Goal: Task Accomplishment & Management: Manage account settings

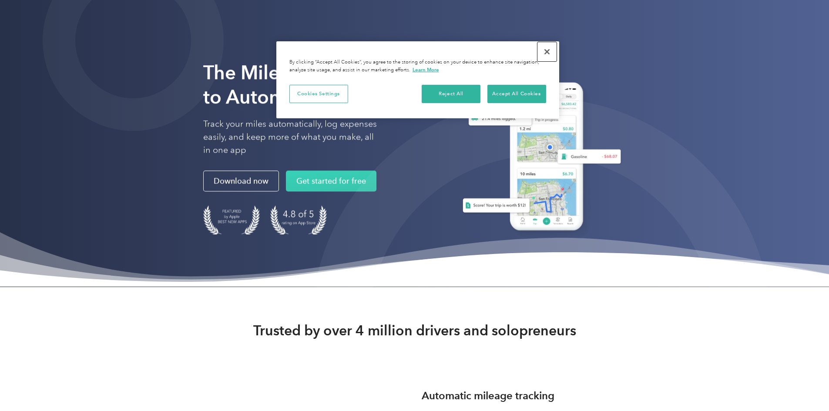
click at [548, 53] on button "Close" at bounding box center [546, 51] width 19 height 19
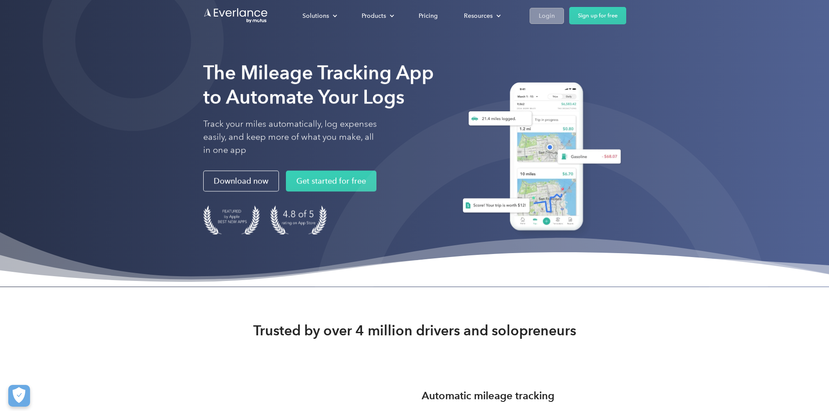
click at [555, 12] on div "Login" at bounding box center [546, 15] width 16 height 11
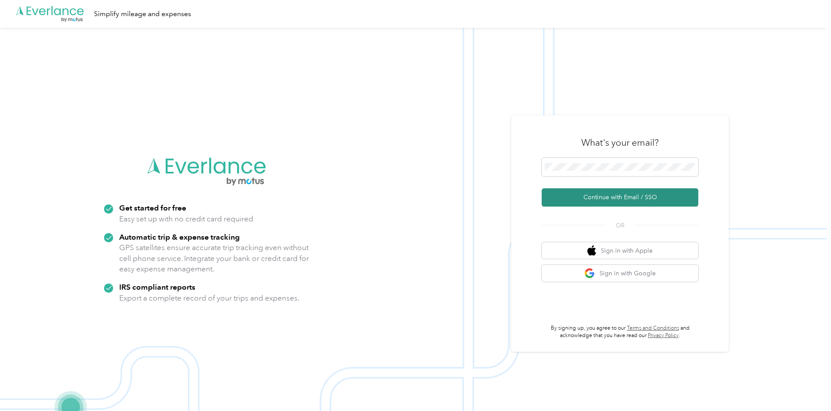
click at [582, 198] on button "Continue with Email / SSO" at bounding box center [619, 197] width 157 height 18
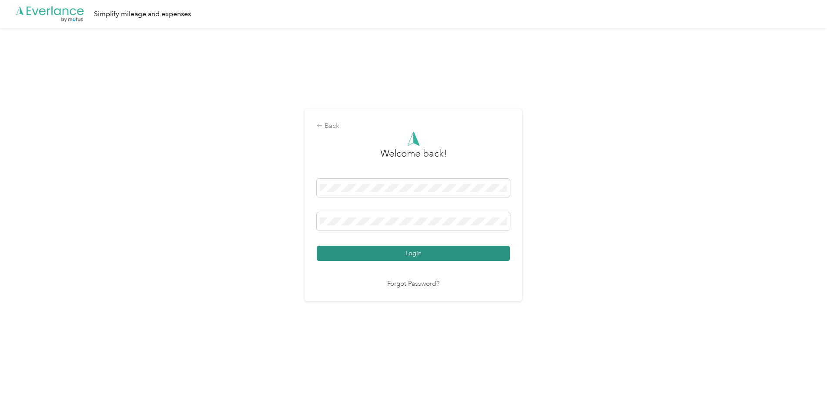
click at [370, 250] on button "Login" at bounding box center [413, 253] width 193 height 15
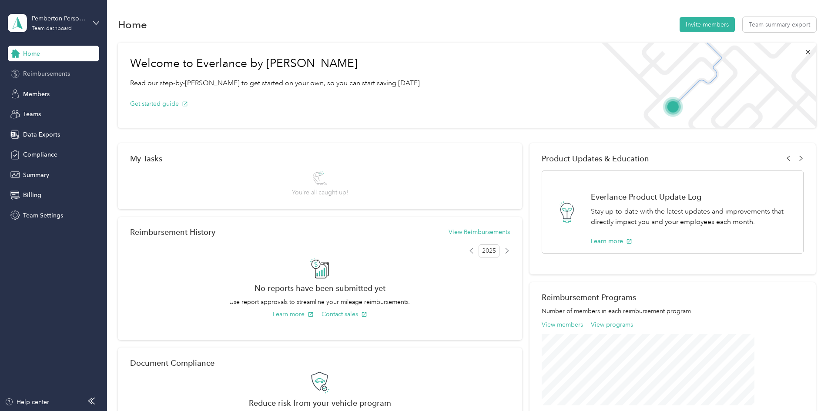
click at [48, 77] on span "Reimbursements" at bounding box center [46, 73] width 47 height 9
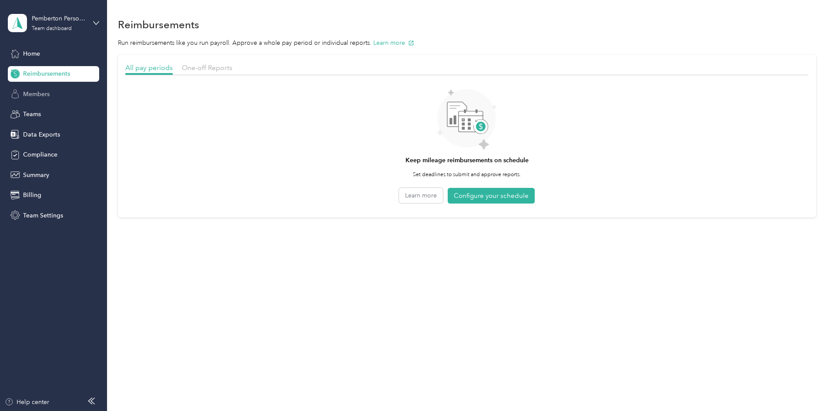
click at [44, 95] on span "Members" at bounding box center [36, 94] width 27 height 9
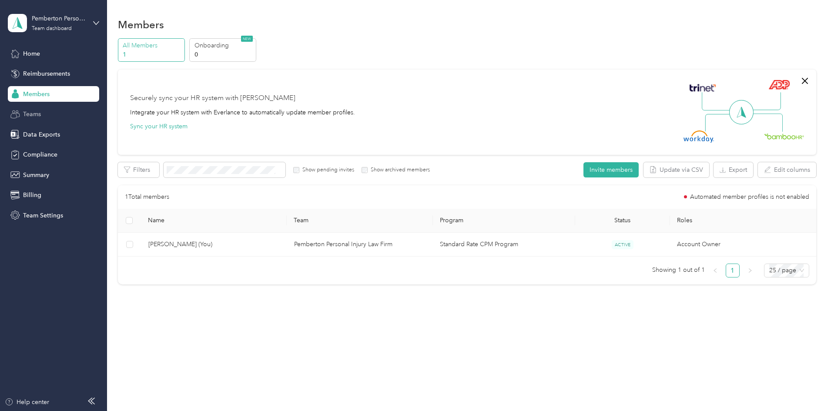
click at [43, 114] on div "Teams" at bounding box center [53, 115] width 91 height 16
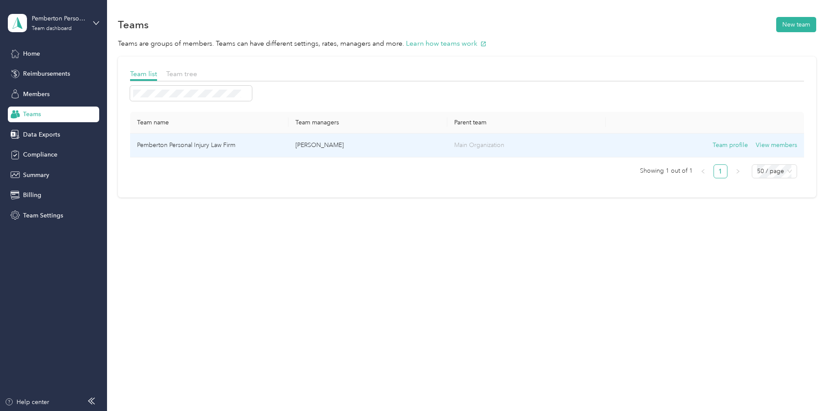
click at [283, 147] on td "Pemberton Personal Injury Law Firm" at bounding box center [209, 146] width 158 height 24
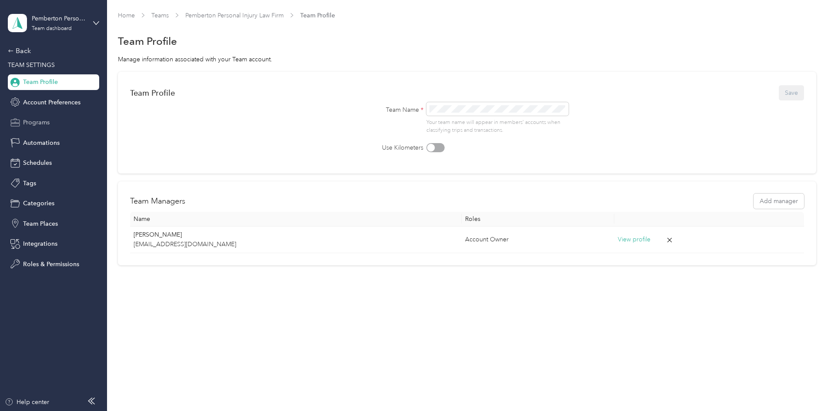
click at [32, 119] on span "Programs" at bounding box center [36, 122] width 27 height 9
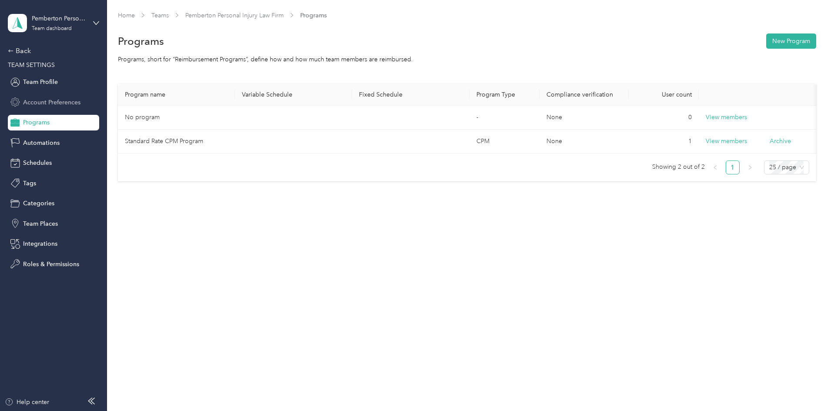
click at [40, 100] on span "Account Preferences" at bounding box center [51, 102] width 57 height 9
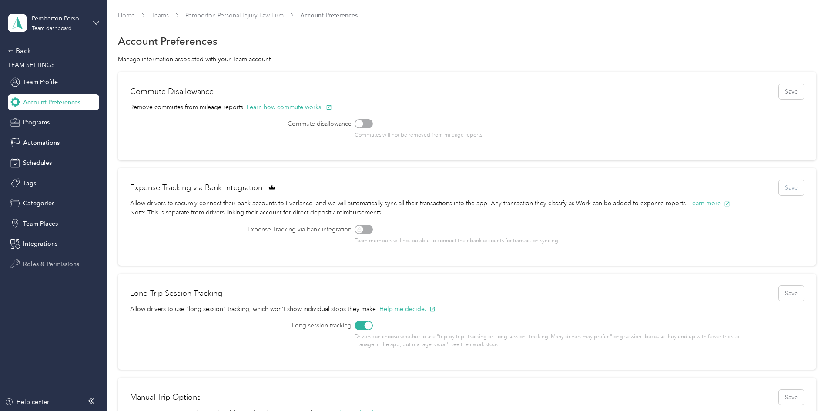
click at [51, 262] on span "Roles & Permissions" at bounding box center [51, 264] width 56 height 9
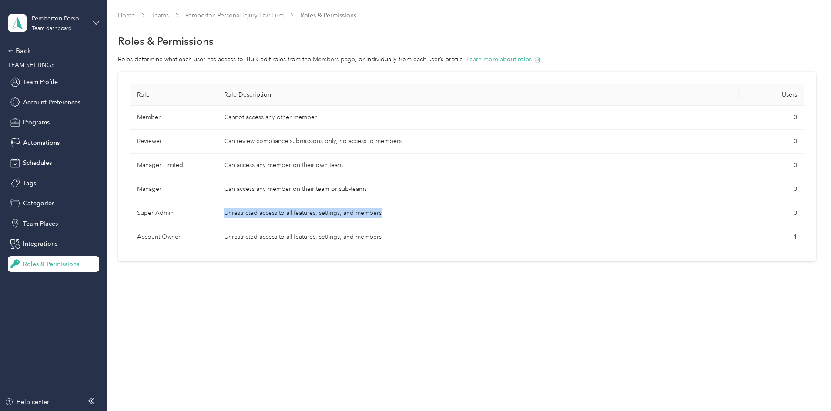
drag, startPoint x: 284, startPoint y: 213, endPoint x: 461, endPoint y: 215, distance: 177.0
click at [461, 215] on td "Unrestricted access to all features, settings, and members" at bounding box center [477, 213] width 521 height 24
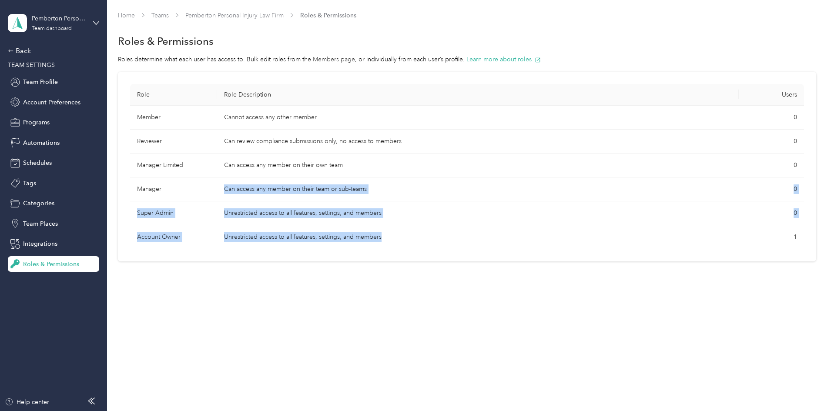
drag, startPoint x: 281, startPoint y: 188, endPoint x: 441, endPoint y: 234, distance: 167.5
click at [441, 234] on tbody "Member Cannot access any other member 0 Reviewer Can review compliance submissi…" at bounding box center [467, 178] width 674 height 144
click at [441, 234] on td "Unrestricted access to all features, settings, and members" at bounding box center [477, 237] width 521 height 24
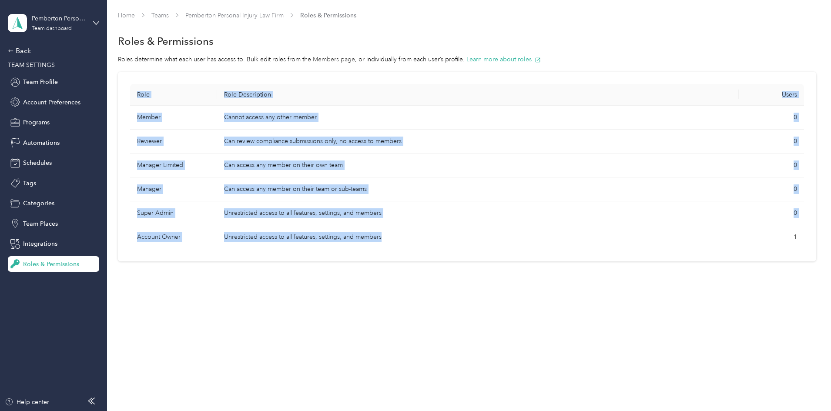
drag, startPoint x: 450, startPoint y: 237, endPoint x: 182, endPoint y: 144, distance: 283.2
click at [182, 144] on div "Role Role Description Users Member Cannot access any other member 0 Reviewer Ca…" at bounding box center [467, 167] width 698 height 190
click at [217, 128] on td "Member" at bounding box center [173, 118] width 87 height 24
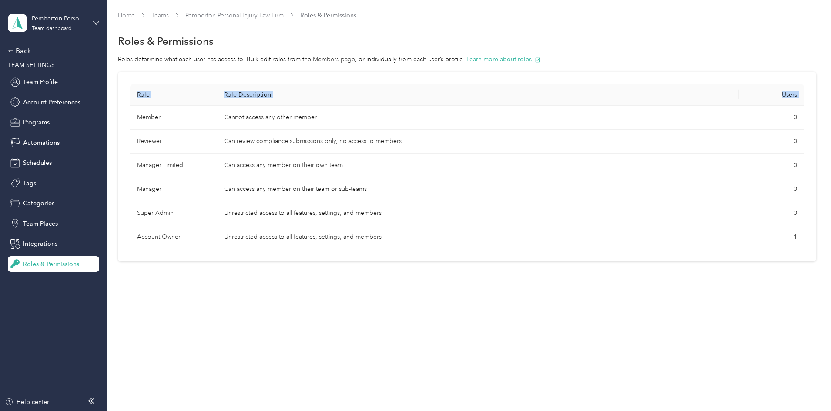
drag, startPoint x: 193, startPoint y: 118, endPoint x: 753, endPoint y: 245, distance: 574.8
click at [753, 245] on div "Role Role Description Users Member Cannot access any other member 0 Reviewer Ca…" at bounding box center [467, 167] width 698 height 190
click at [40, 83] on span "Team Profile" at bounding box center [40, 81] width 35 height 9
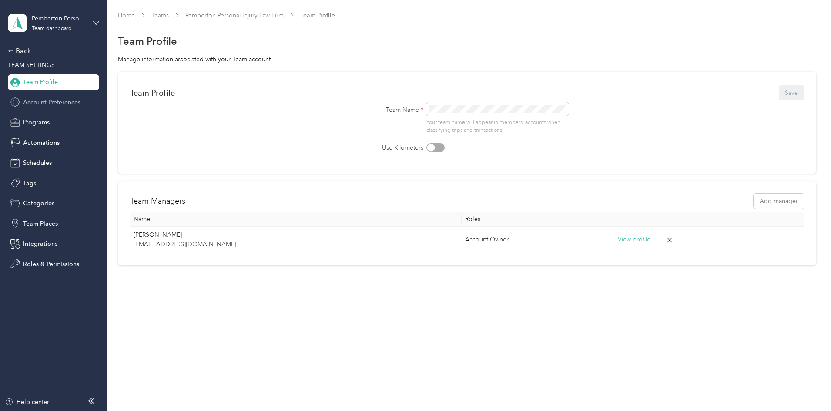
click at [70, 105] on span "Account Preferences" at bounding box center [51, 102] width 57 height 9
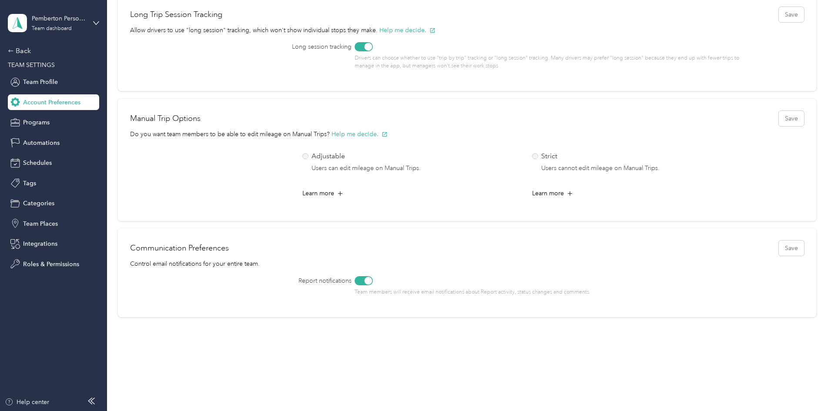
scroll to position [291, 0]
click at [54, 119] on div "Programs" at bounding box center [53, 123] width 91 height 16
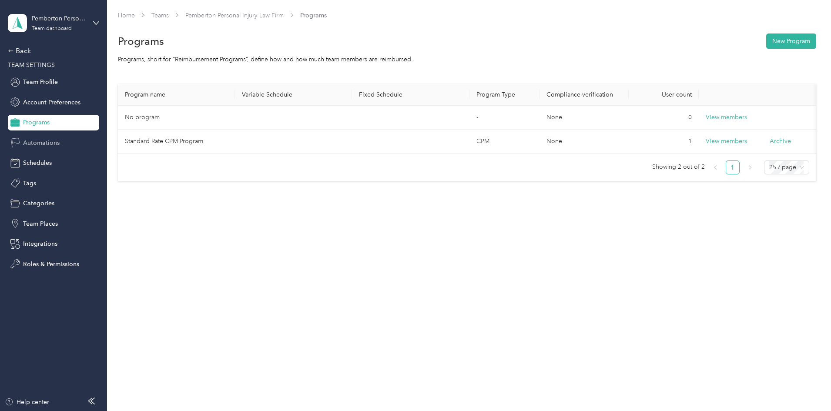
click at [53, 144] on span "Automations" at bounding box center [41, 142] width 37 height 9
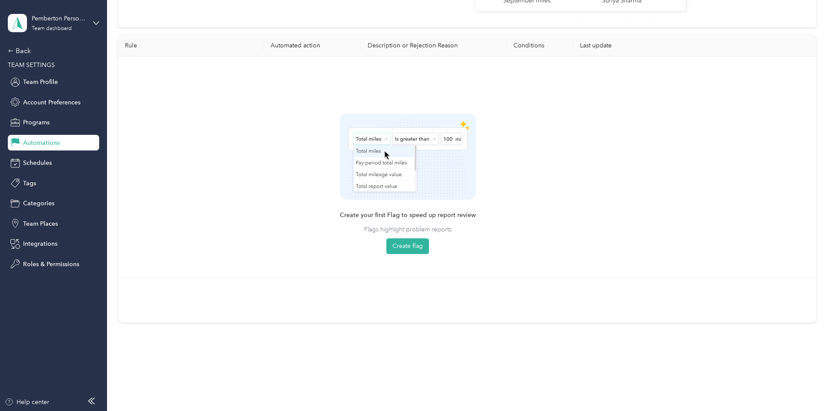
scroll to position [185, 0]
click at [44, 162] on span "Schedules" at bounding box center [37, 162] width 29 height 9
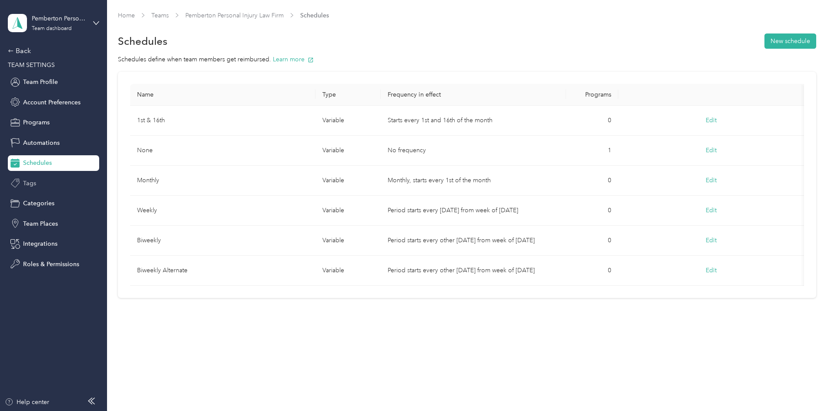
click at [43, 184] on div "Tags" at bounding box center [53, 183] width 91 height 16
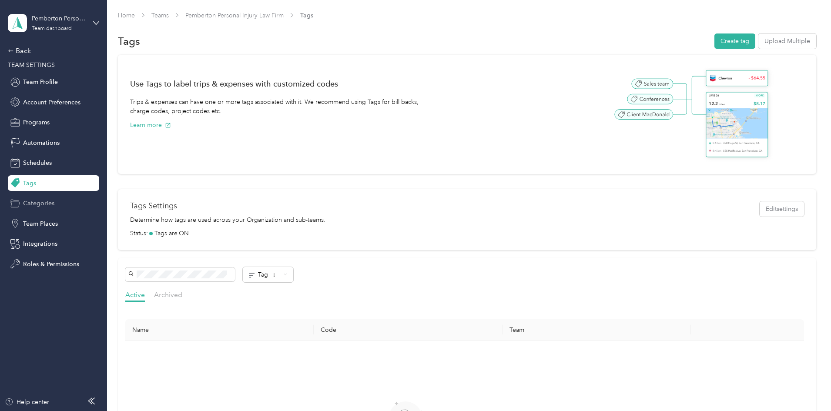
click at [43, 202] on span "Categories" at bounding box center [38, 203] width 31 height 9
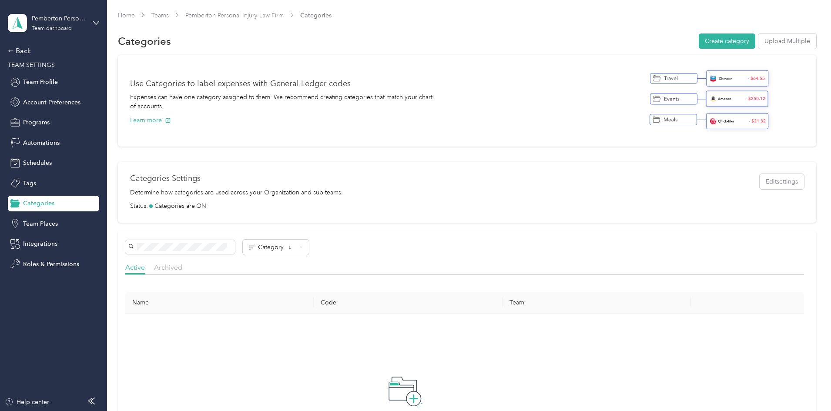
click at [39, 232] on div "Back TEAM SETTINGS Team Profile Account Preferences Programs Automations Schedu…" at bounding box center [53, 159] width 91 height 226
click at [39, 225] on span "Team Places" at bounding box center [40, 223] width 35 height 9
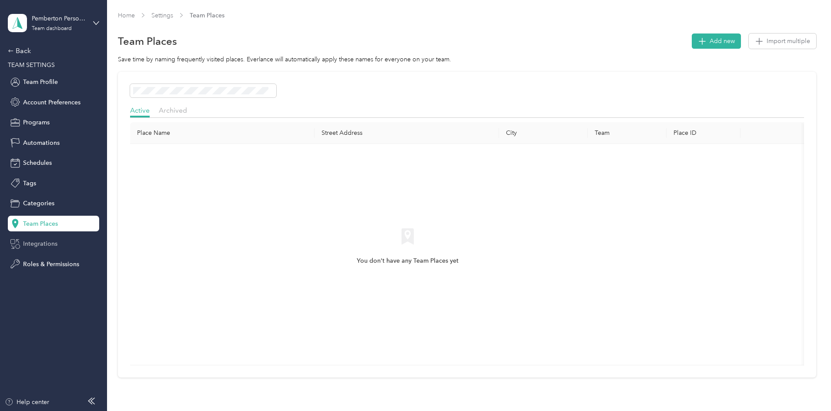
click at [41, 242] on span "Integrations" at bounding box center [40, 243] width 34 height 9
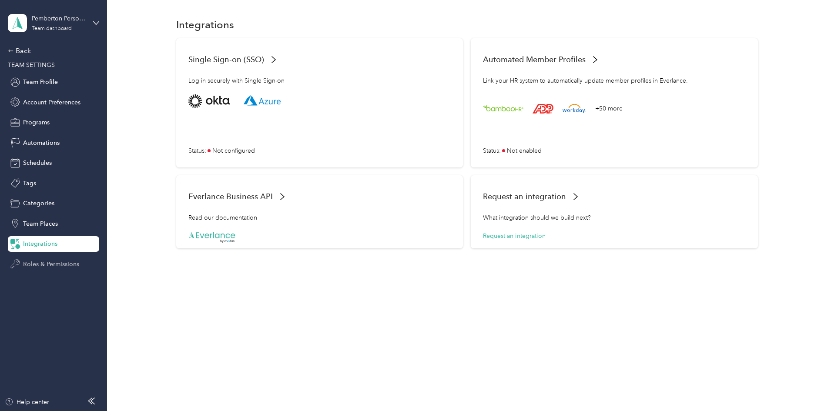
click at [48, 264] on span "Roles & Permissions" at bounding box center [51, 264] width 56 height 9
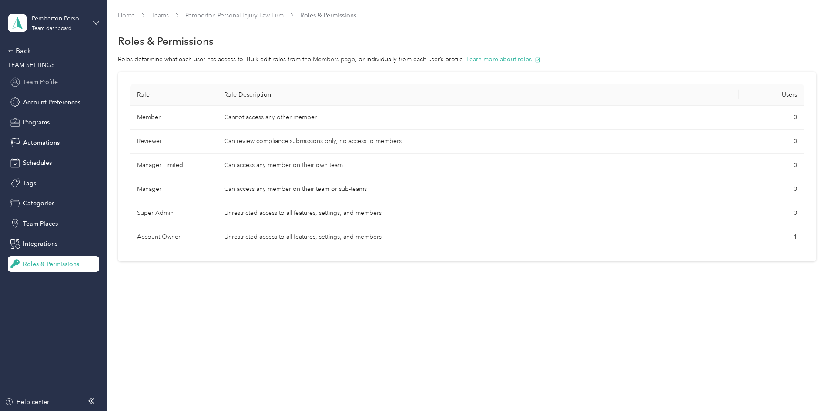
click at [40, 83] on span "Team Profile" at bounding box center [40, 81] width 35 height 9
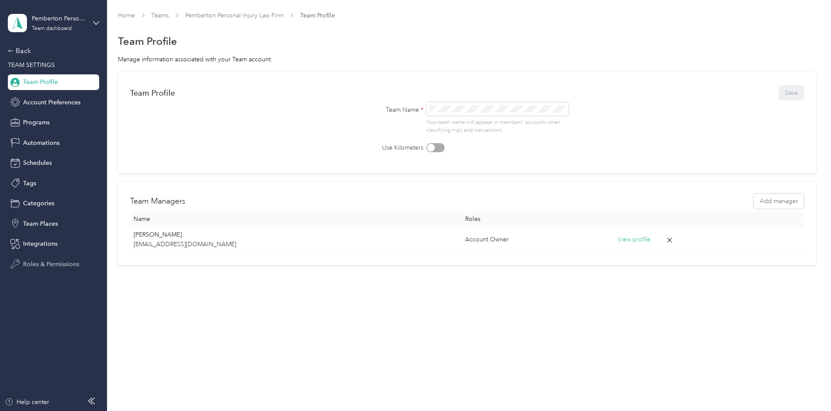
click at [43, 265] on span "Roles & Permissions" at bounding box center [51, 264] width 56 height 9
